Goal: Information Seeking & Learning: Learn about a topic

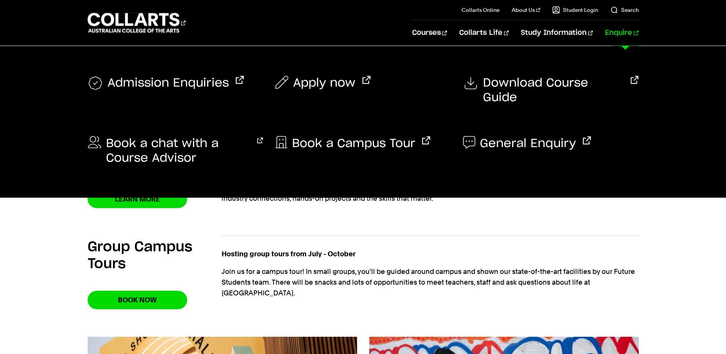
scroll to position [388, 0]
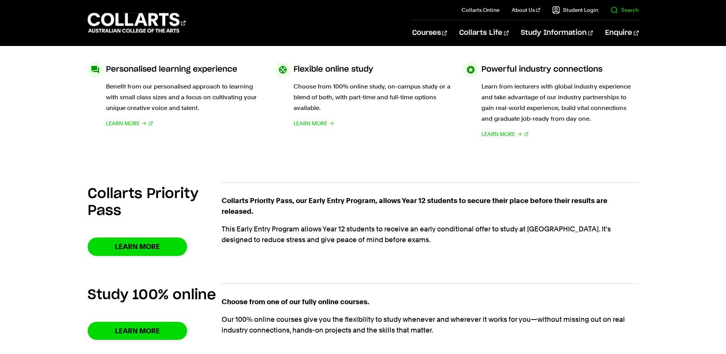
click at [633, 10] on link "Search" at bounding box center [624, 10] width 28 height 8
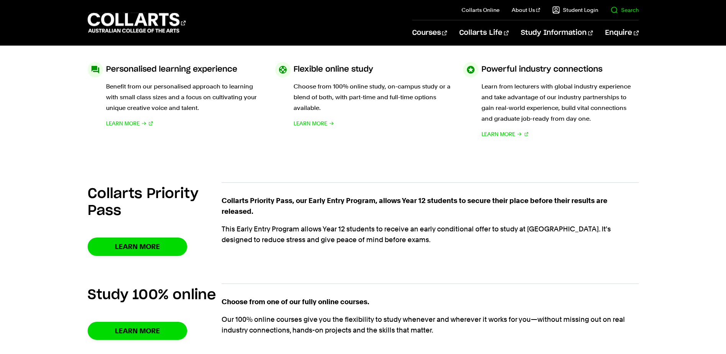
scroll to position [0, 0]
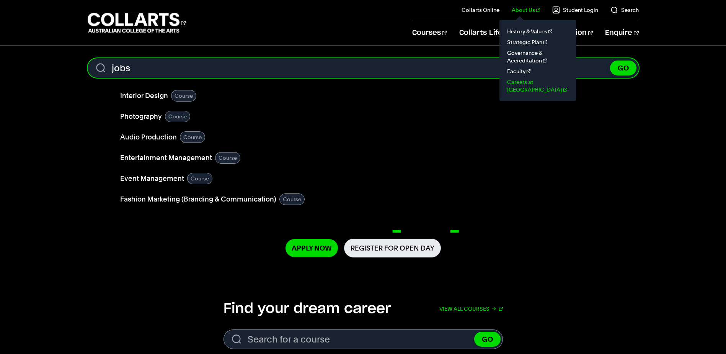
type input "jobs"
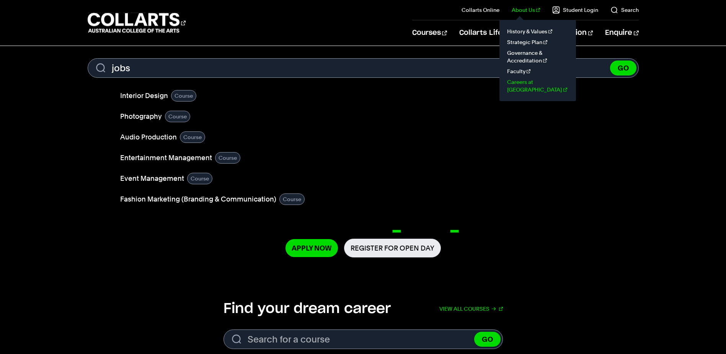
click at [529, 80] on link "Careers at [GEOGRAPHIC_DATA]" at bounding box center [537, 86] width 64 height 18
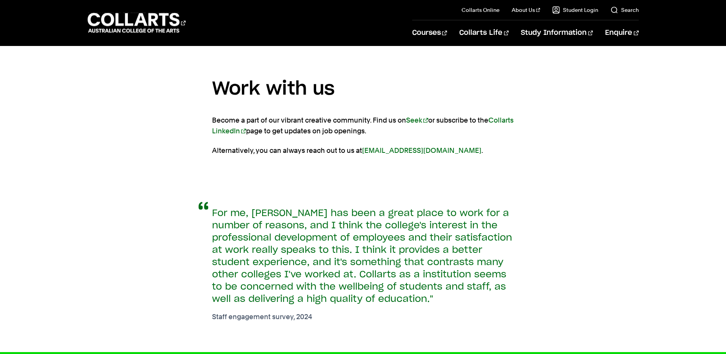
scroll to position [551, 0]
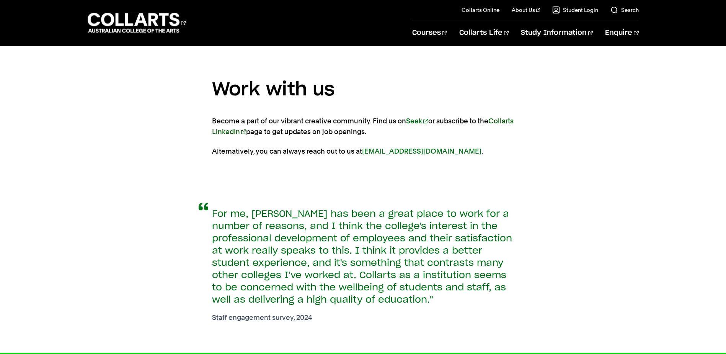
click at [246, 132] on link "Collarts LinkedIn" at bounding box center [363, 126] width 302 height 19
click at [420, 121] on link "Seek" at bounding box center [417, 121] width 22 height 8
